Goal: Find specific page/section: Find specific page/section

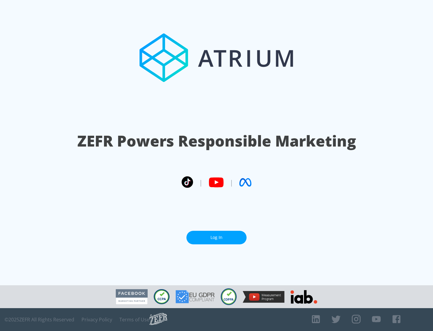
click at [216, 237] on link "Log In" at bounding box center [216, 238] width 60 height 14
